Goal: Task Accomplishment & Management: Complete application form

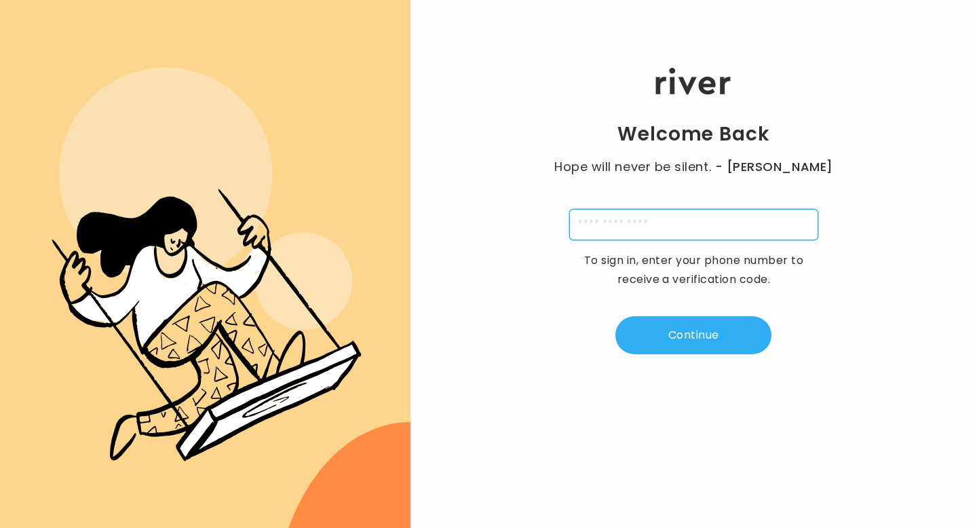
click at [644, 225] on input "tel" at bounding box center [693, 224] width 249 height 31
type input "**********"
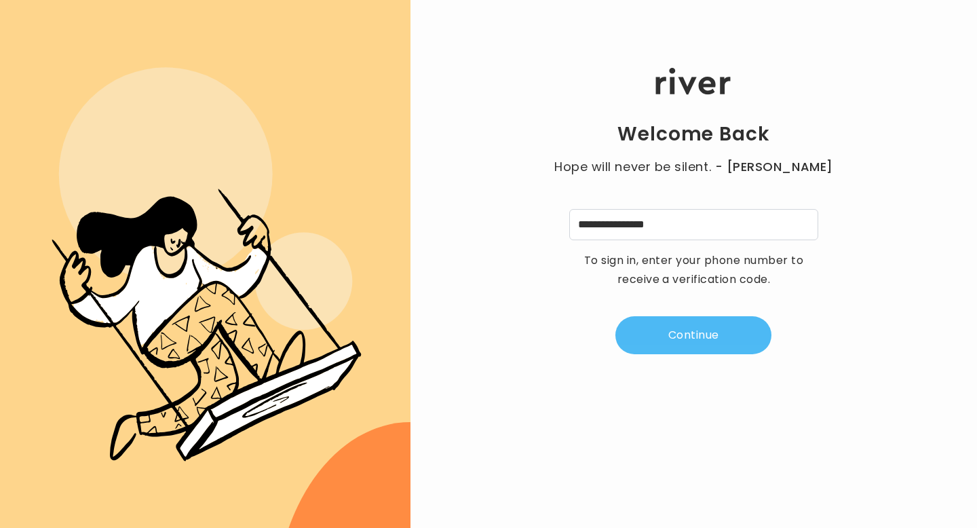
click at [682, 345] on button "Continue" at bounding box center [693, 335] width 156 height 38
type input "*"
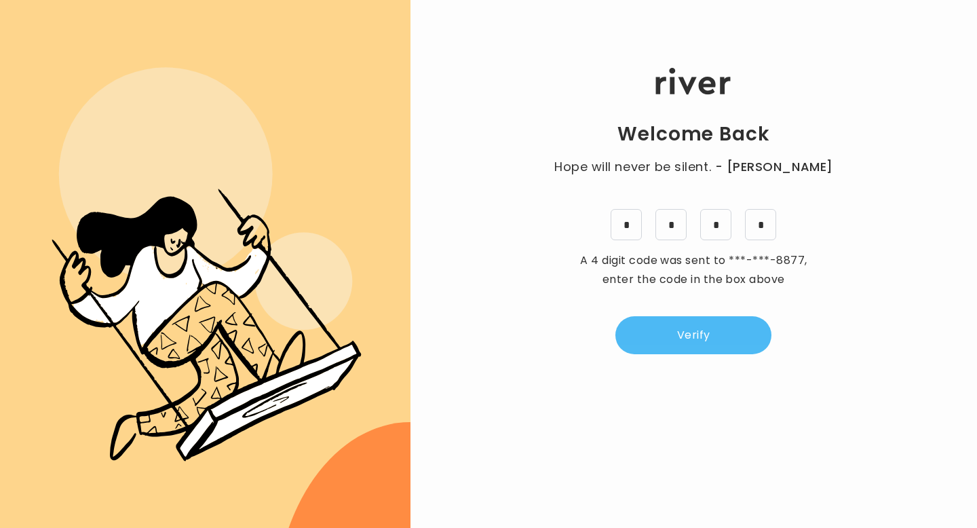
click at [702, 348] on button "Verify" at bounding box center [693, 335] width 156 height 38
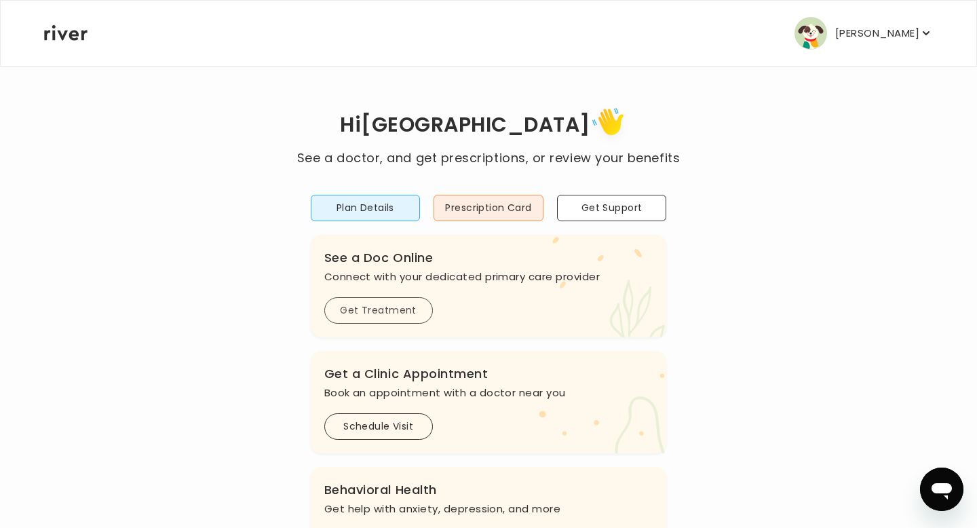
click at [392, 310] on button "Get Treatment" at bounding box center [378, 310] width 109 height 26
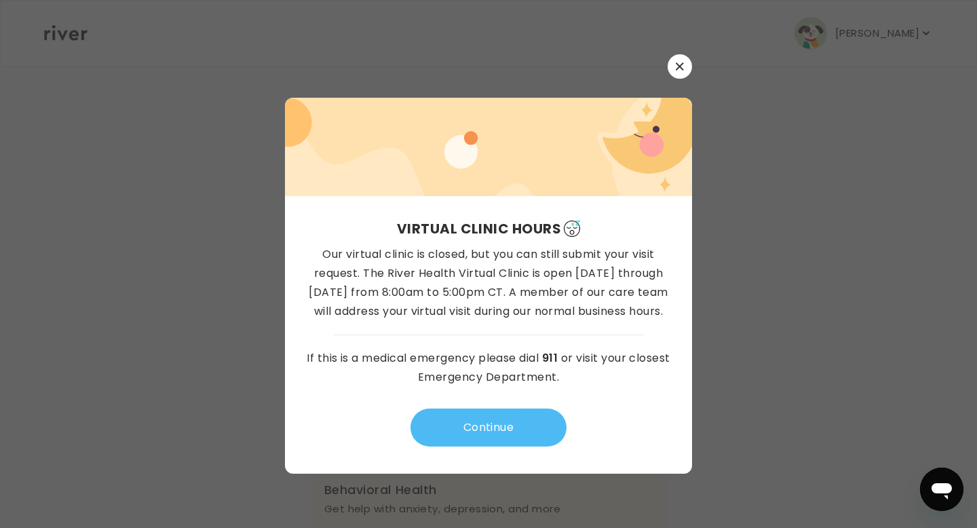
click at [510, 423] on button "Continue" at bounding box center [488, 427] width 156 height 38
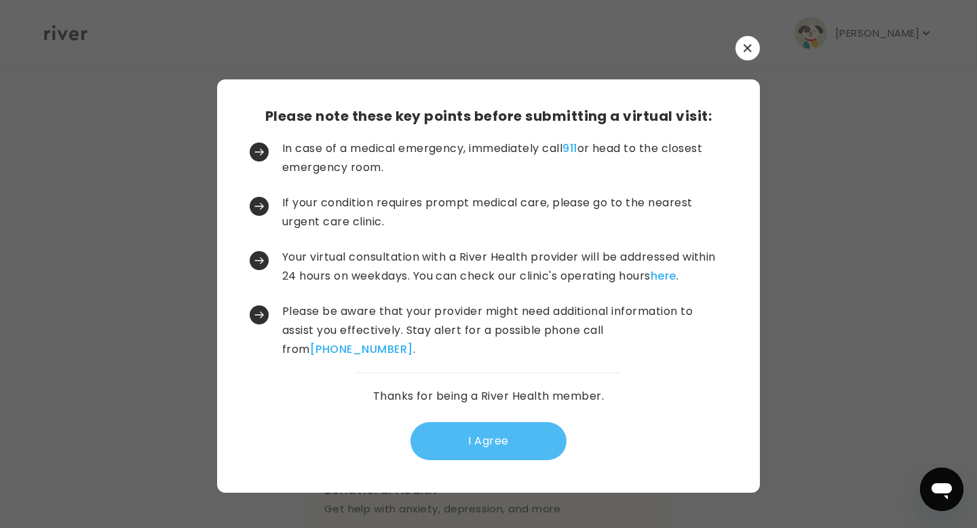
click at [522, 440] on button "I Agree" at bounding box center [488, 441] width 156 height 38
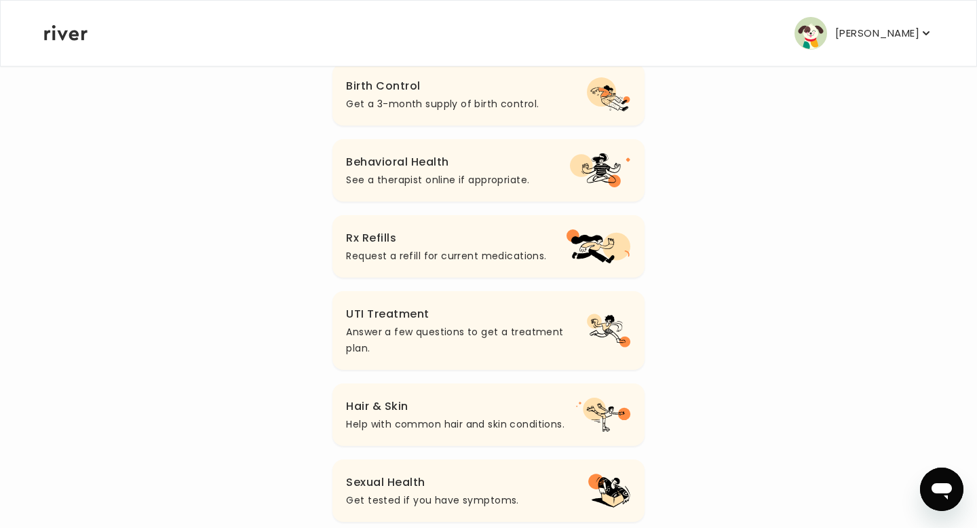
scroll to position [233, 0]
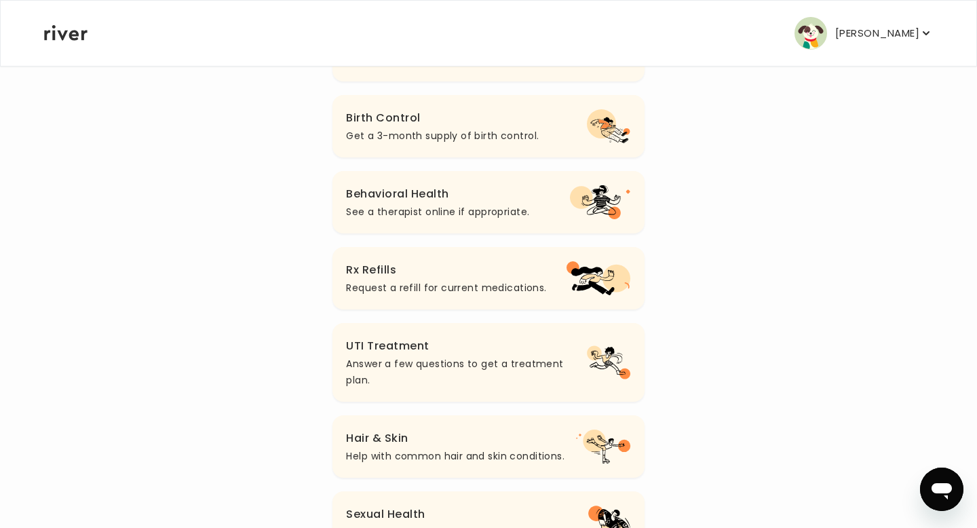
click at [501, 343] on h3 "UTI Treatment" at bounding box center [466, 345] width 241 height 19
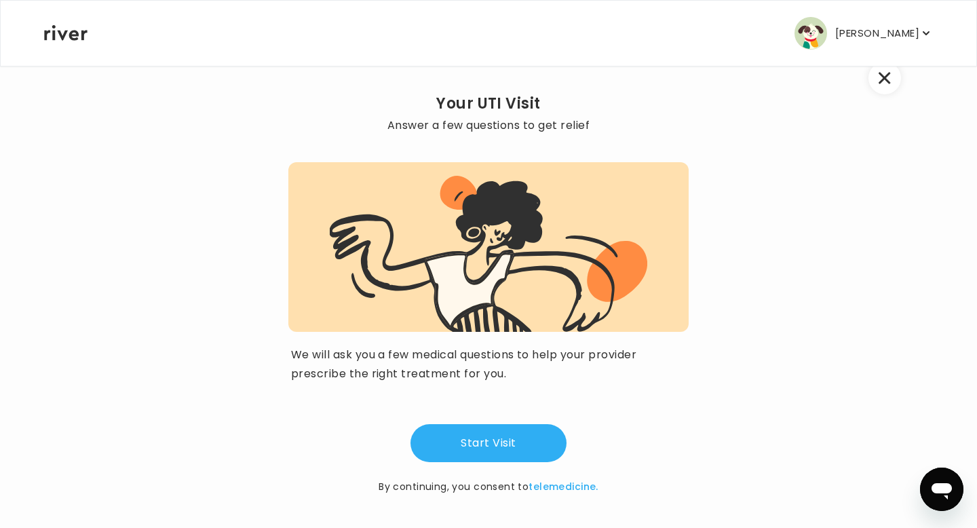
scroll to position [42, 0]
click at [533, 433] on button "Start Visit" at bounding box center [488, 442] width 156 height 38
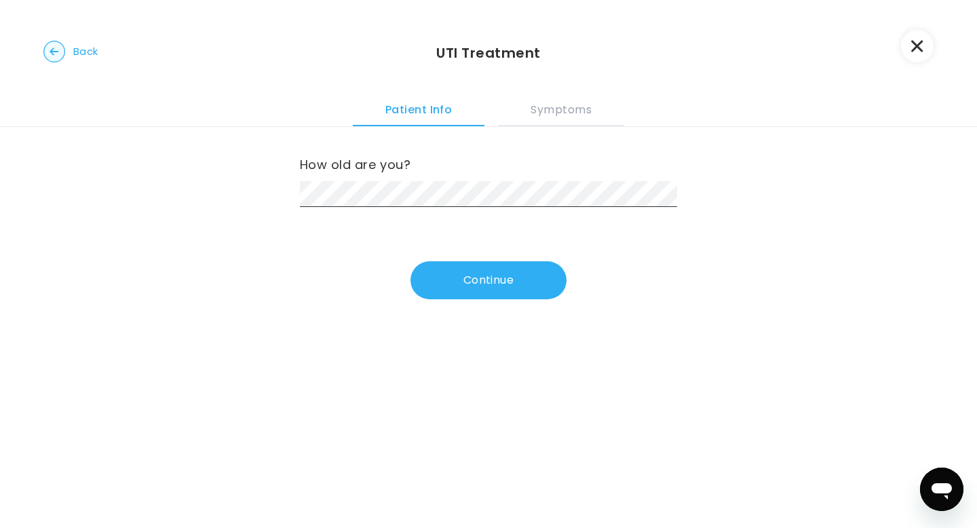
click at [448, 275] on button "Continue" at bounding box center [488, 280] width 156 height 38
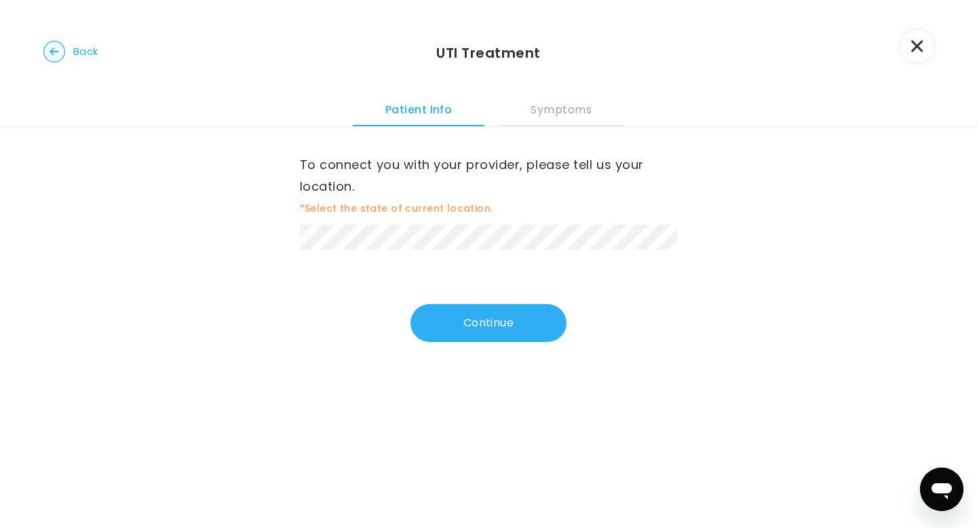
click at [440, 223] on div "To connect you with your provider, please tell us your location. *Select the st…" at bounding box center [489, 202] width 378 height 96
click at [505, 319] on button "Continue" at bounding box center [488, 323] width 156 height 38
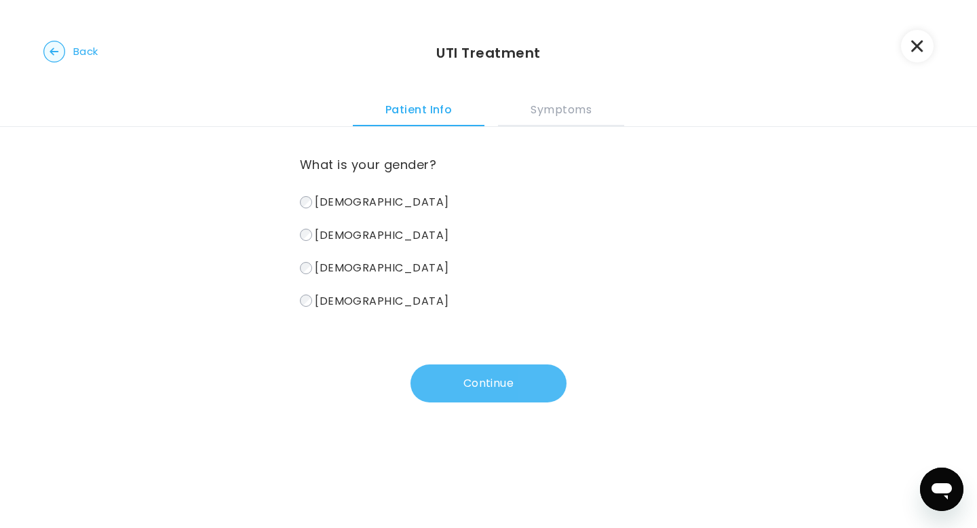
click at [474, 386] on button "Continue" at bounding box center [488, 383] width 156 height 38
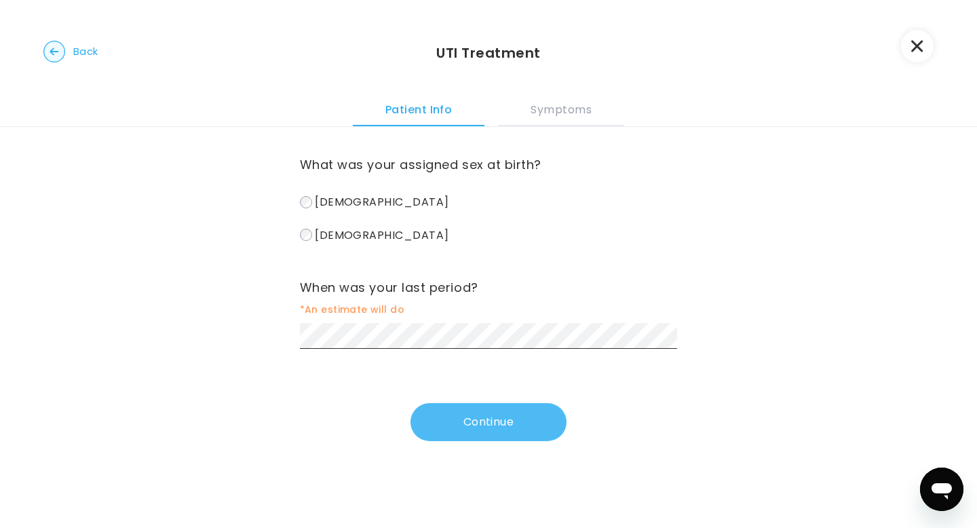
click at [507, 417] on button "Continue" at bounding box center [488, 422] width 156 height 38
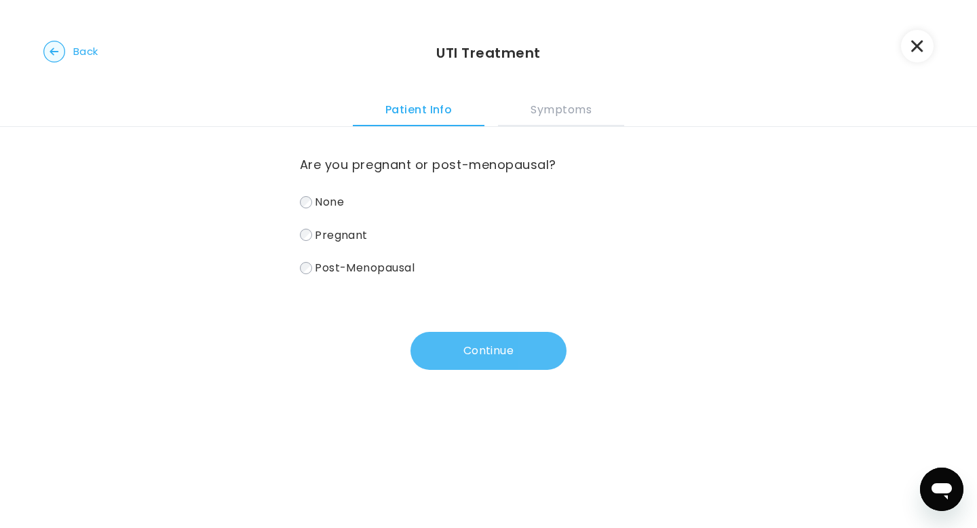
click at [473, 347] on button "Continue" at bounding box center [488, 351] width 156 height 38
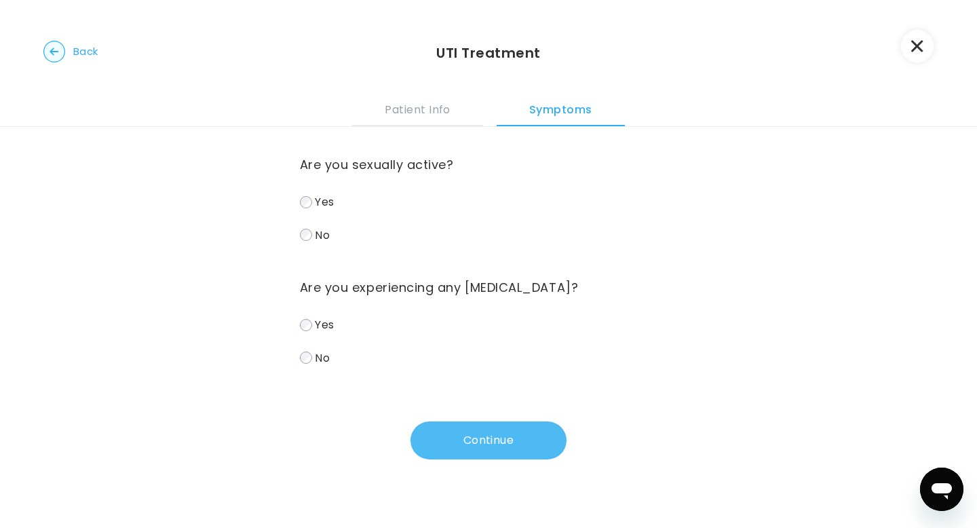
click at [470, 444] on button "Continue" at bounding box center [488, 440] width 156 height 38
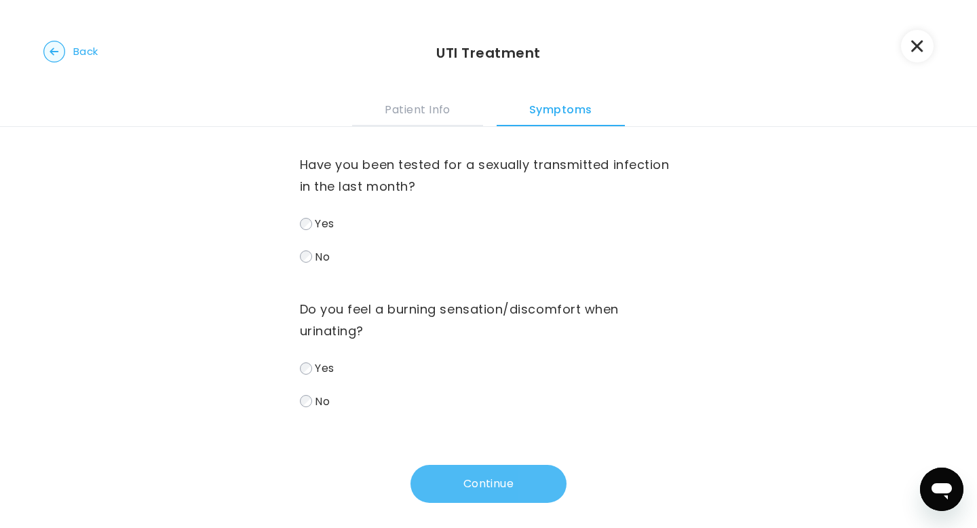
click at [488, 480] on button "Continue" at bounding box center [488, 484] width 156 height 38
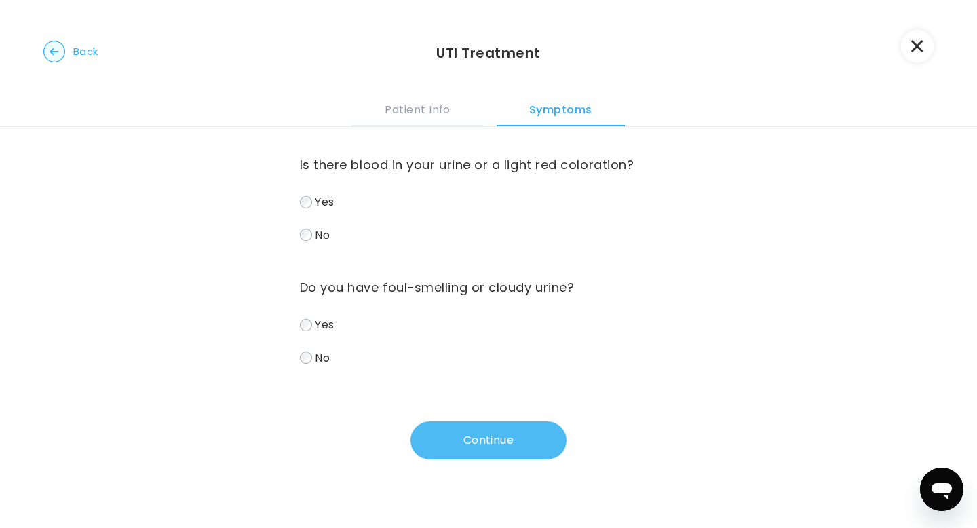
click at [493, 455] on button "Continue" at bounding box center [488, 440] width 156 height 38
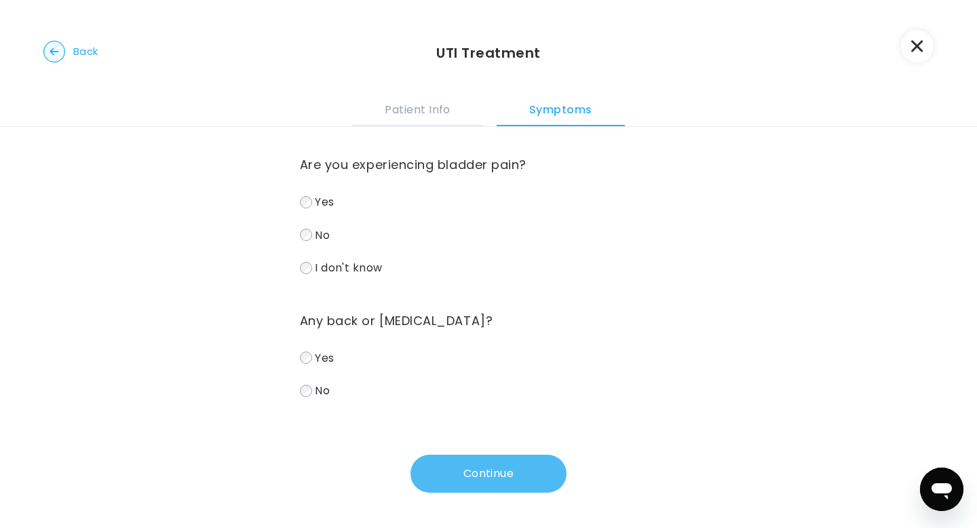
click at [531, 478] on button "Continue" at bounding box center [488, 474] width 156 height 38
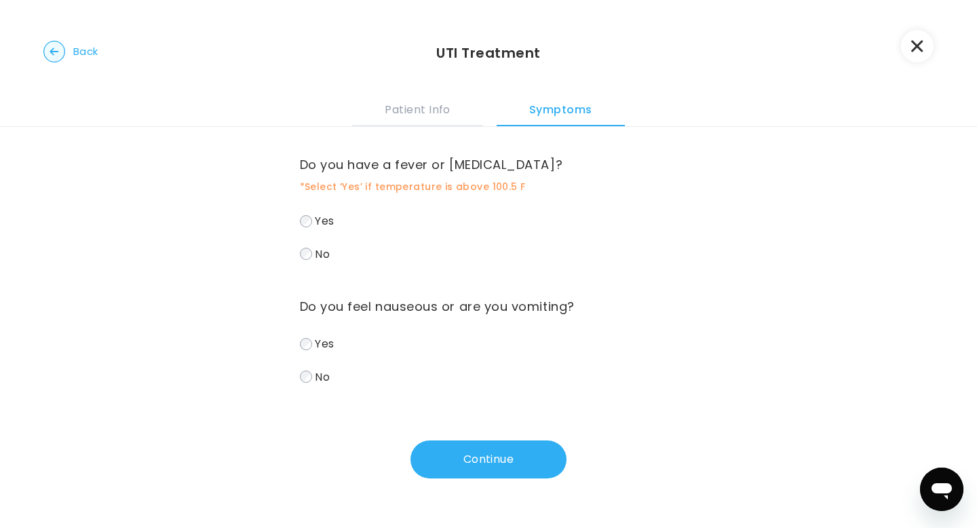
click at [481, 461] on button "Continue" at bounding box center [488, 459] width 156 height 38
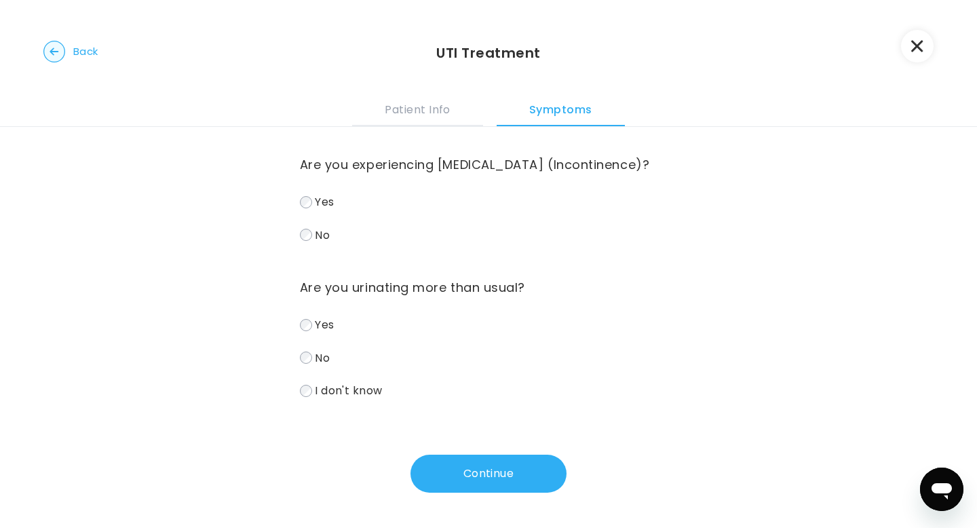
click at [507, 526] on div "Are you experiencing [MEDICAL_DATA] (Incontinence)? Yes No Are you urinating mo…" at bounding box center [488, 327] width 977 height 400
click at [507, 493] on button "Continue" at bounding box center [488, 474] width 156 height 38
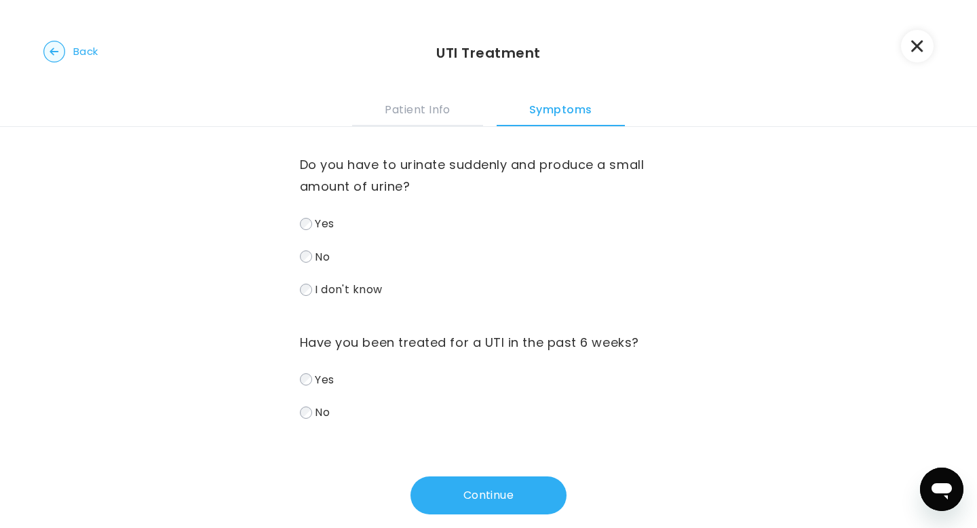
click at [526, 497] on button "Continue" at bounding box center [488, 495] width 156 height 38
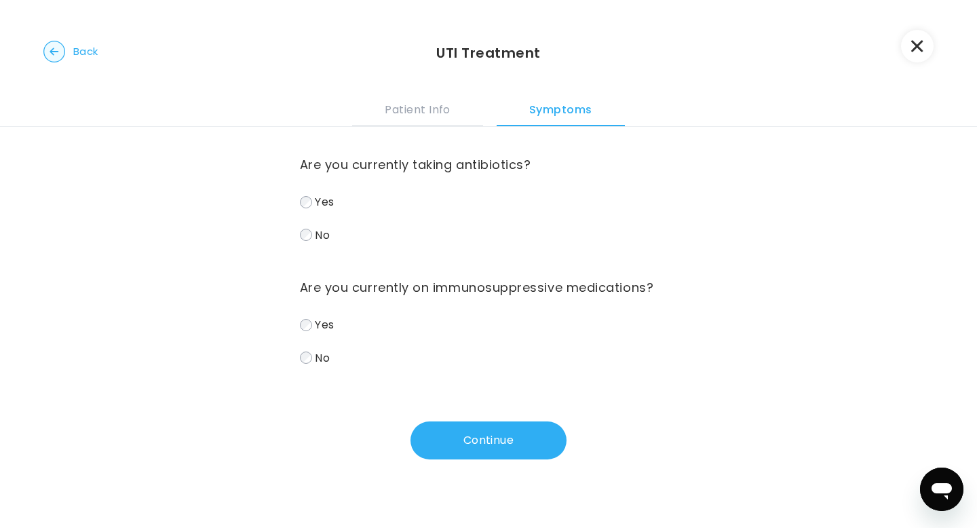
click at [310, 364] on label "No" at bounding box center [489, 358] width 378 height 20
click at [450, 440] on button "Continue" at bounding box center [488, 440] width 156 height 38
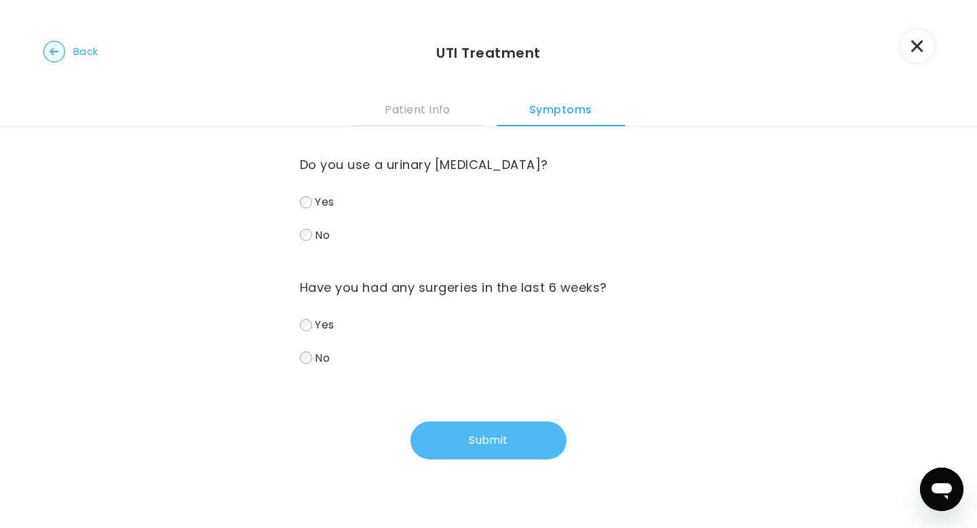
click at [463, 431] on button "Submit" at bounding box center [488, 440] width 156 height 38
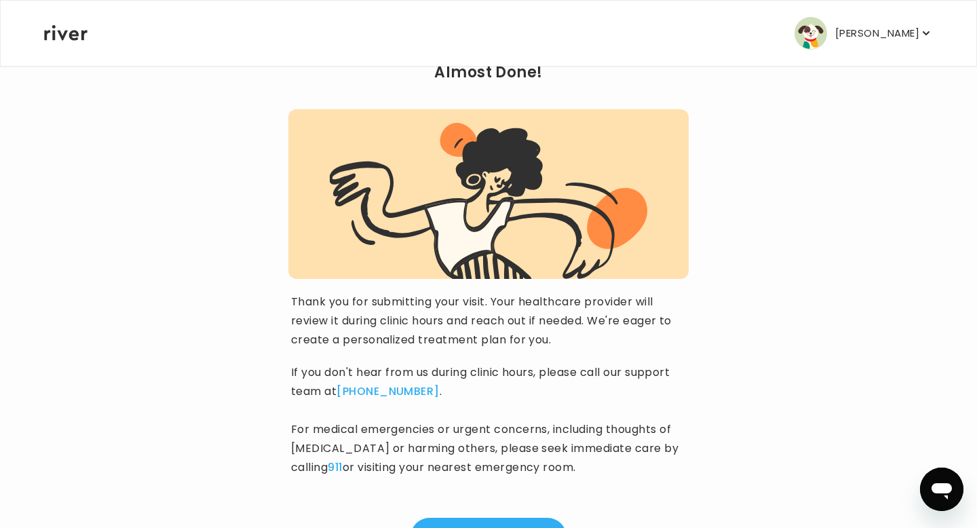
scroll to position [133, 0]
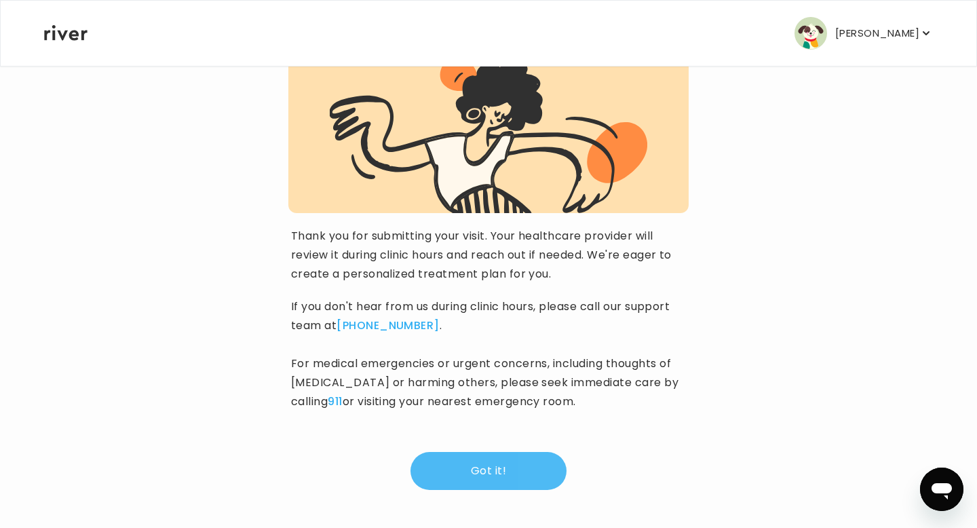
click at [520, 463] on button "Got it!" at bounding box center [488, 471] width 156 height 38
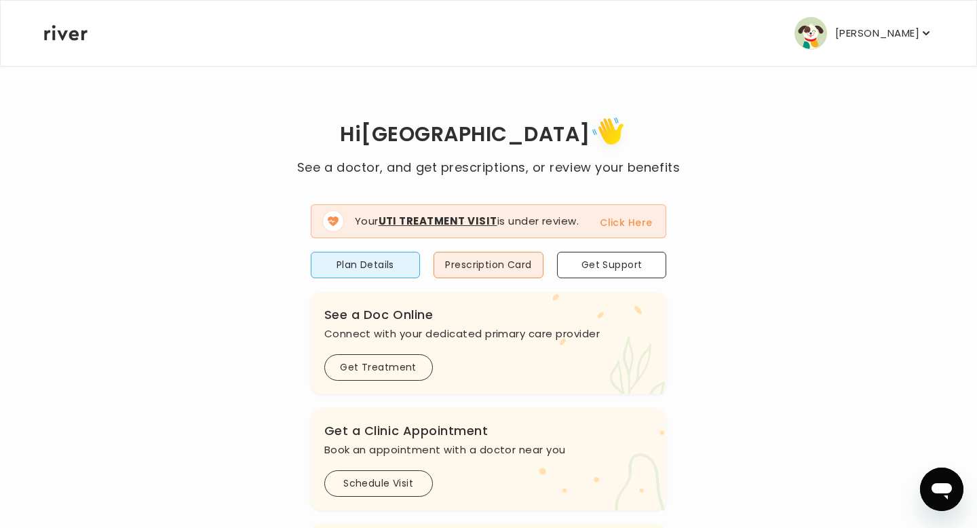
click at [643, 223] on button "Click Here" at bounding box center [626, 222] width 52 height 16
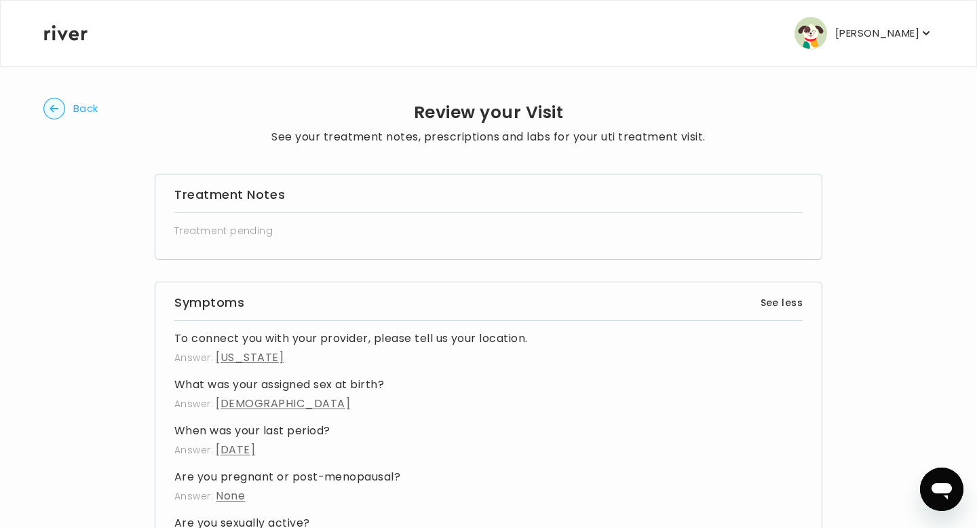
click at [47, 100] on circle "button" at bounding box center [54, 108] width 21 height 21
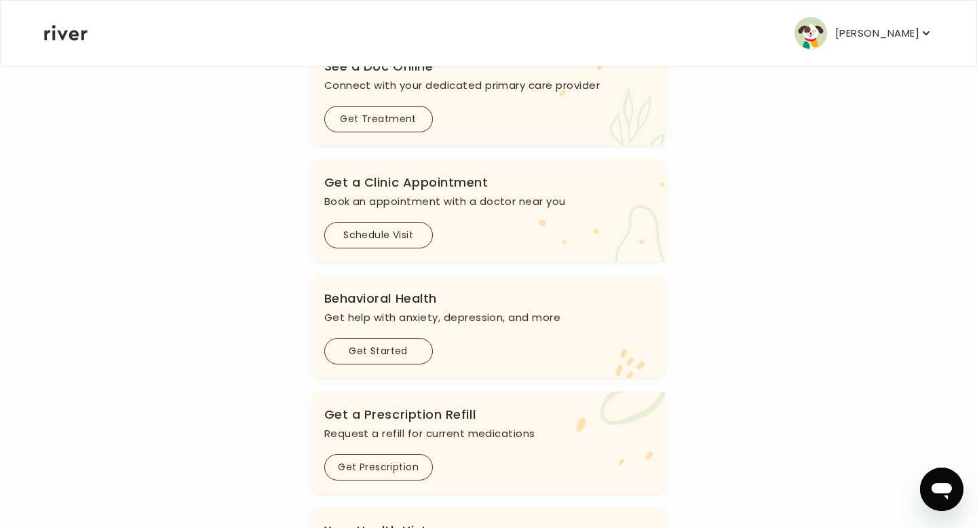
scroll to position [158, 0]
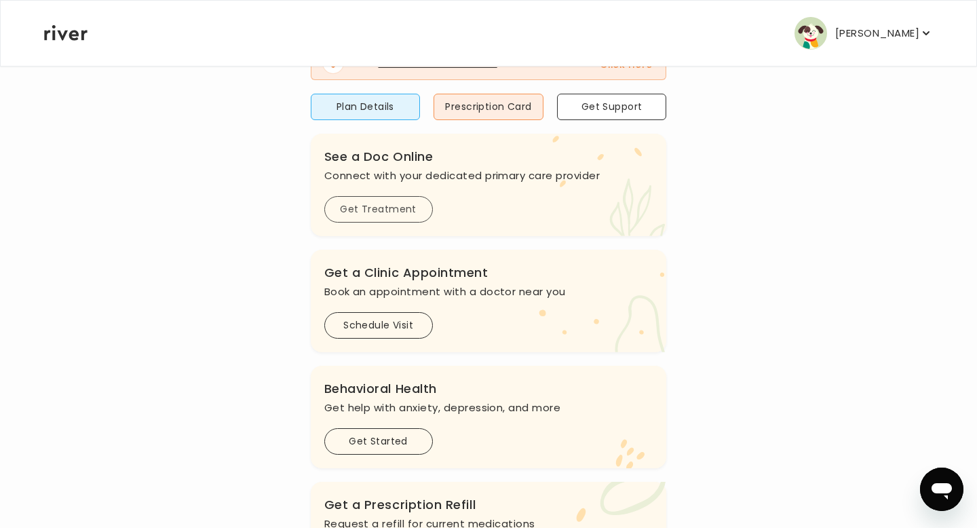
click at [395, 208] on button "Get Treatment" at bounding box center [378, 209] width 109 height 26
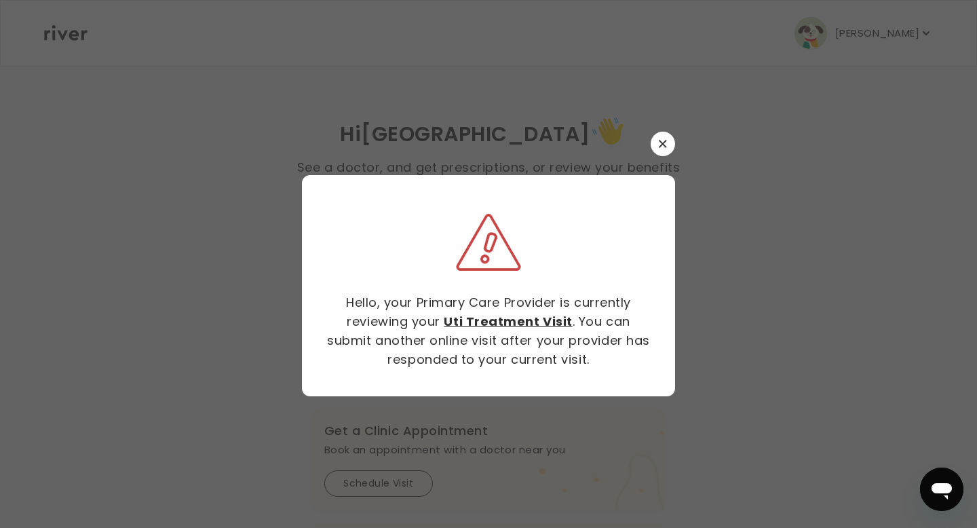
click at [661, 144] on icon "button" at bounding box center [662, 143] width 7 height 7
